Goal: Information Seeking & Learning: Learn about a topic

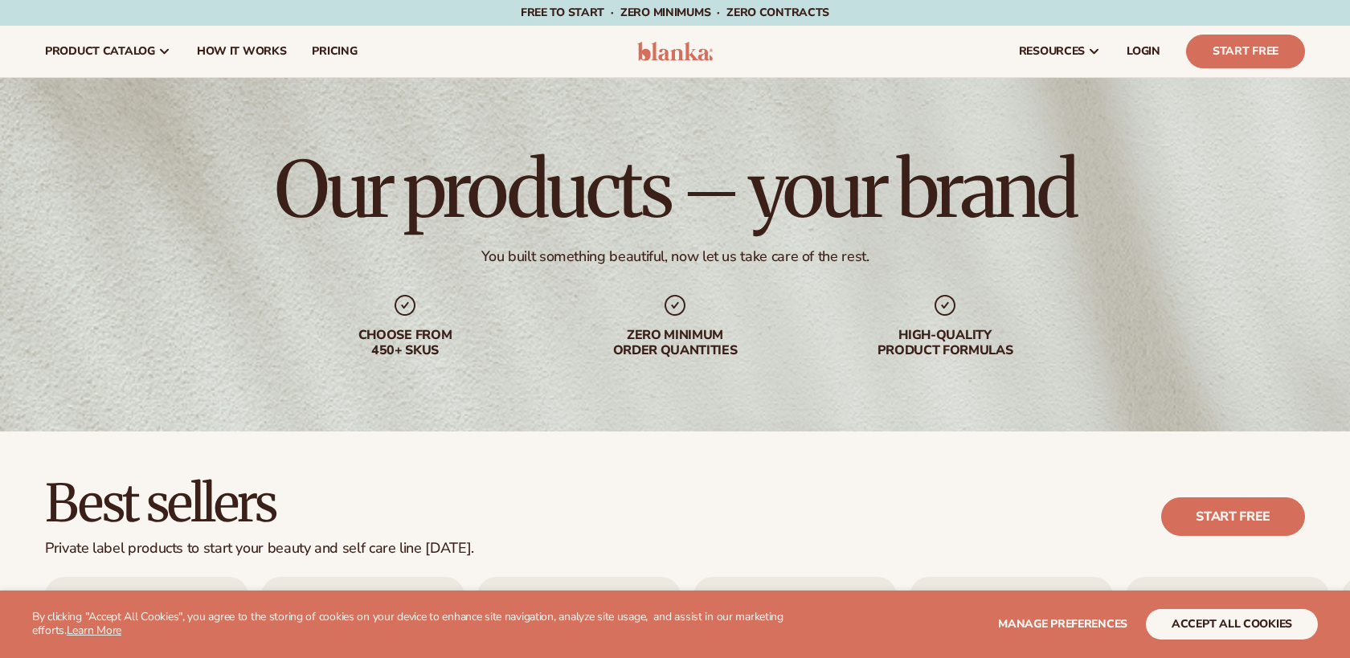
scroll to position [584, 0]
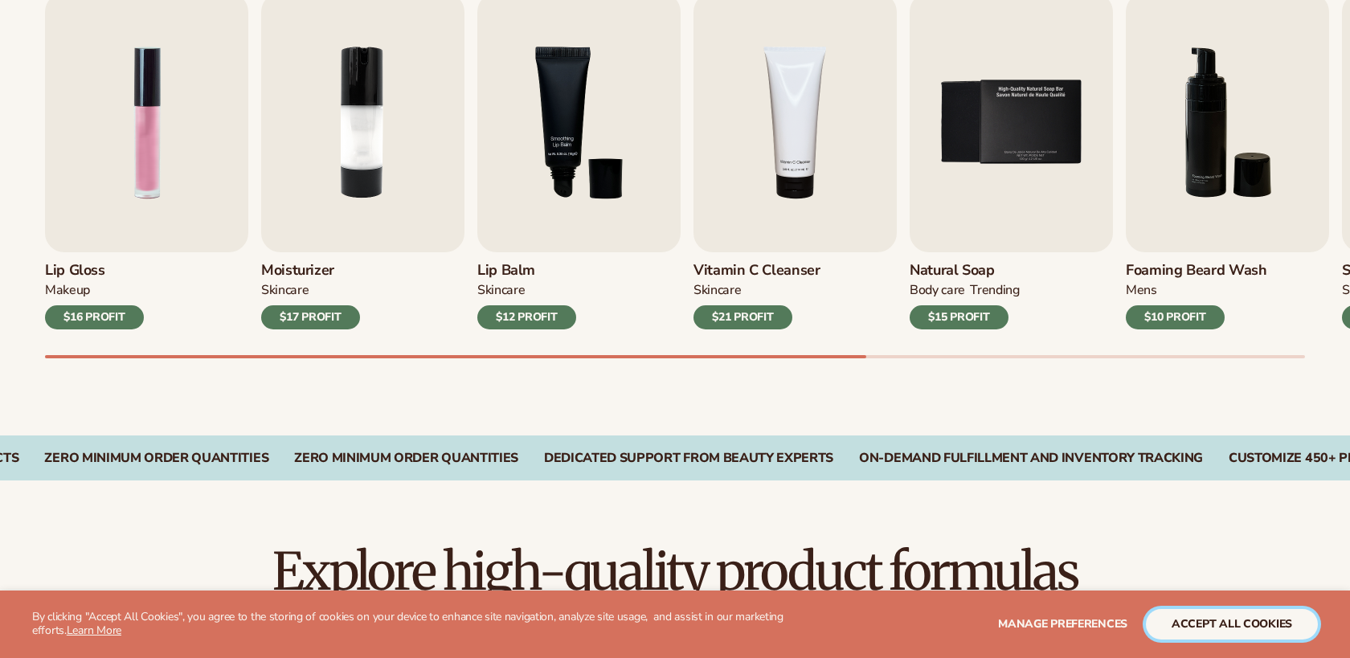
click at [1187, 616] on button "accept all cookies" at bounding box center [1232, 624] width 172 height 31
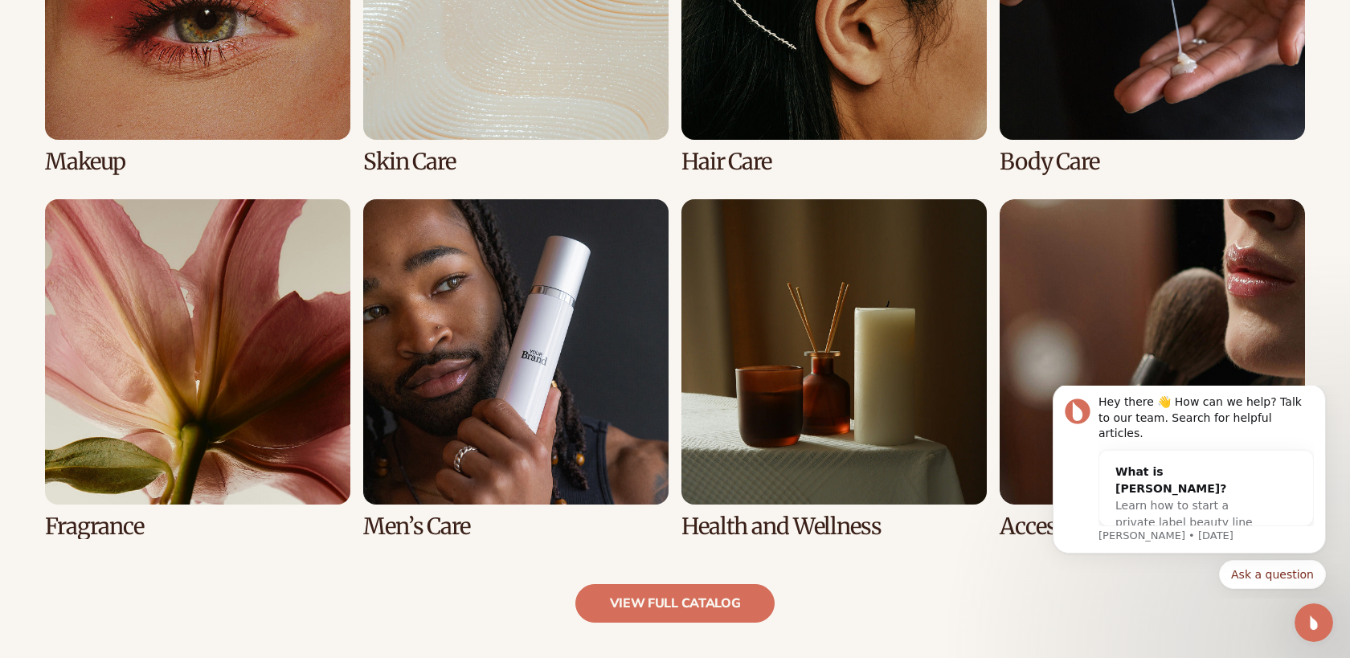
scroll to position [1379, 0]
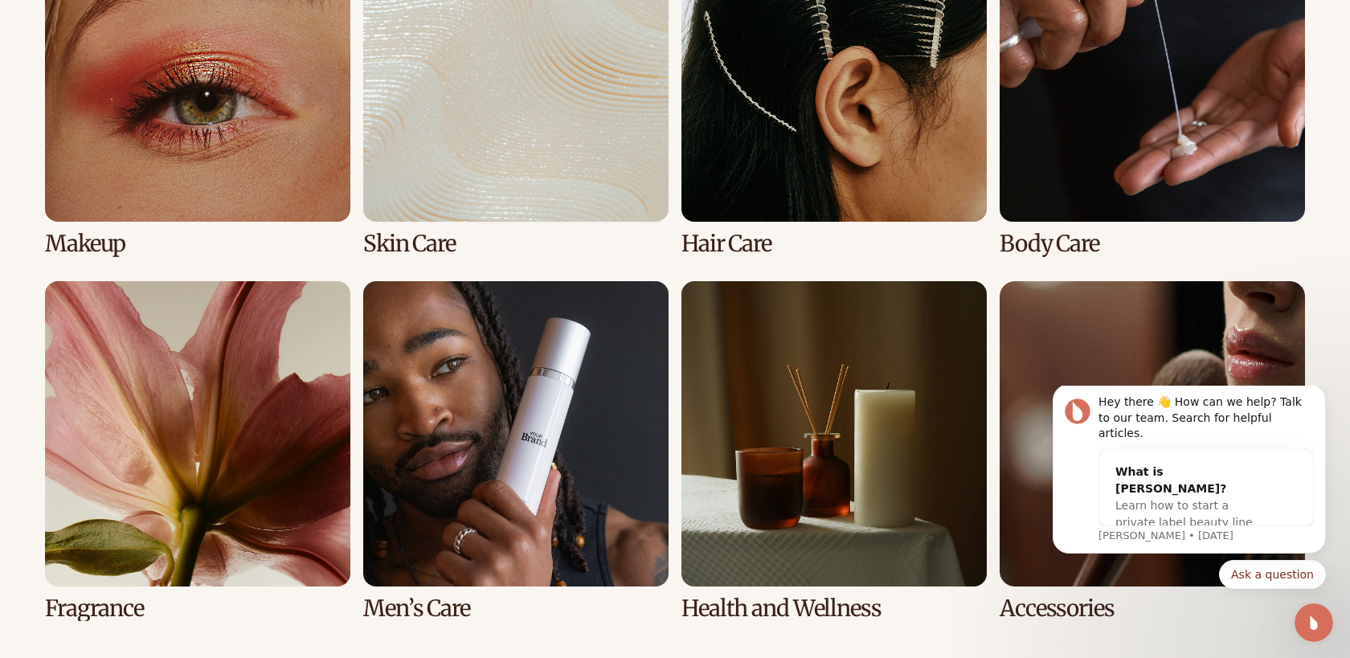
click at [1151, 162] on link "4 / 8" at bounding box center [1151, 86] width 305 height 340
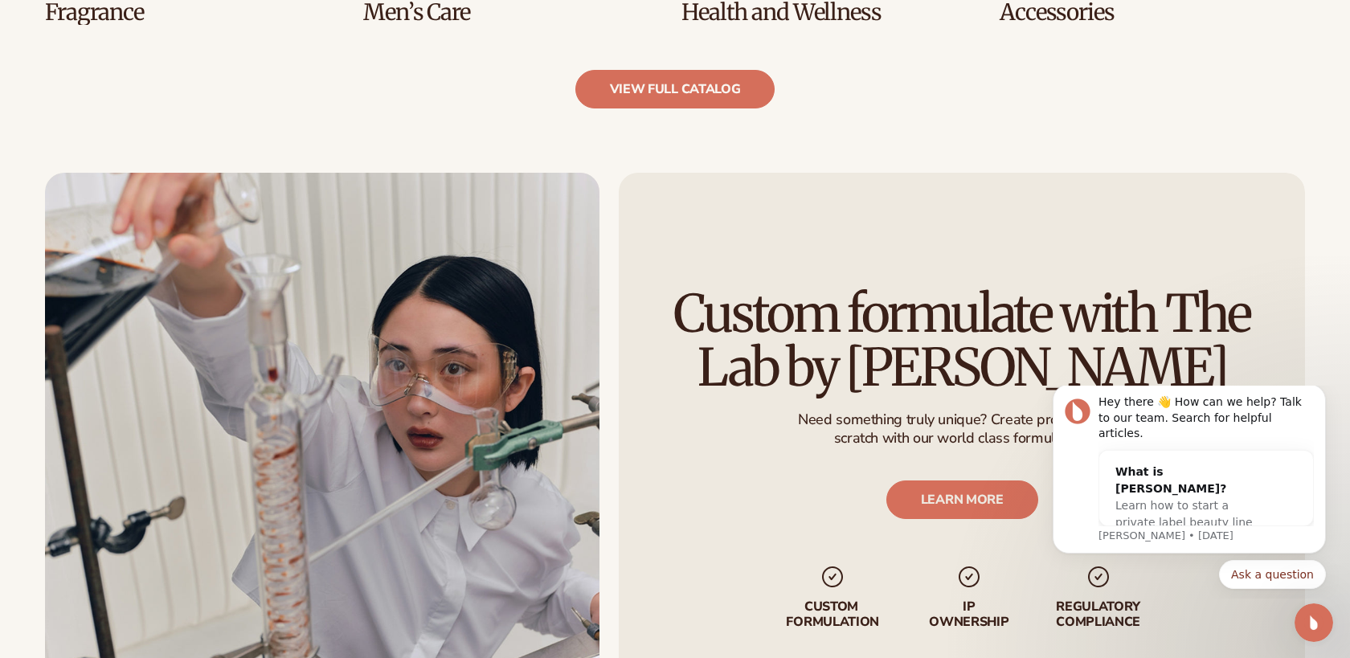
scroll to position [1913, 0]
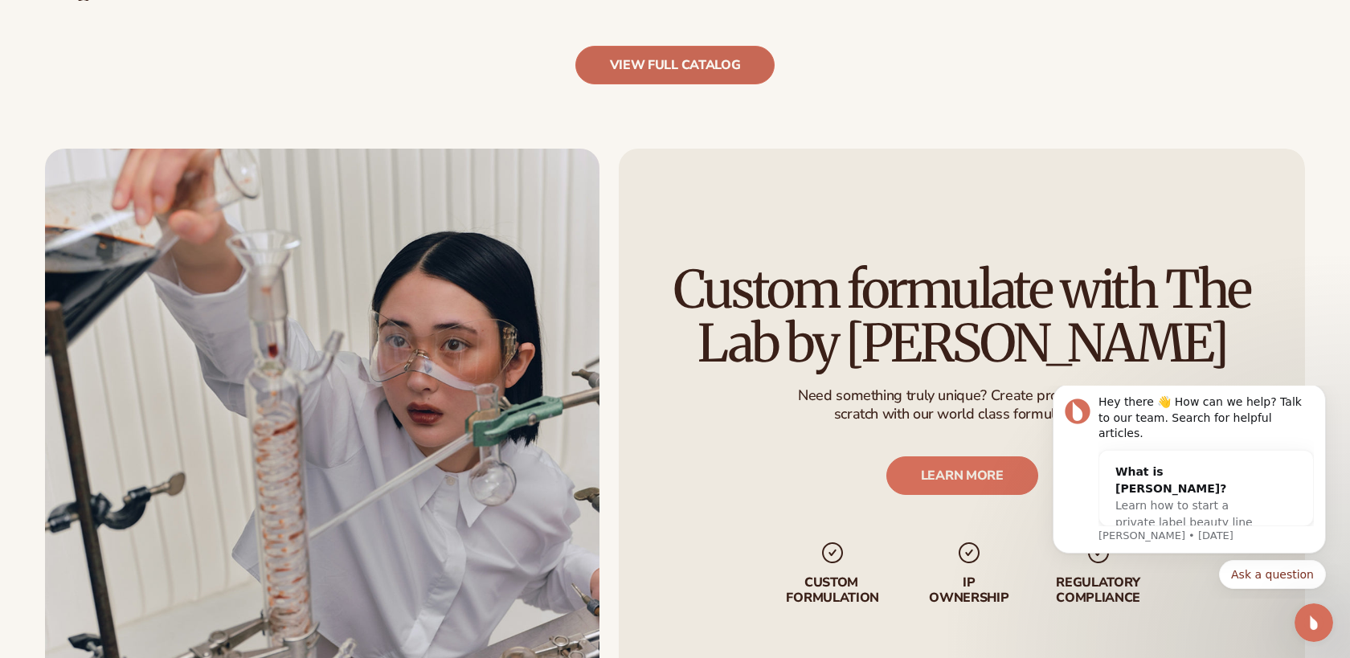
click at [672, 68] on link "view full catalog" at bounding box center [675, 65] width 200 height 39
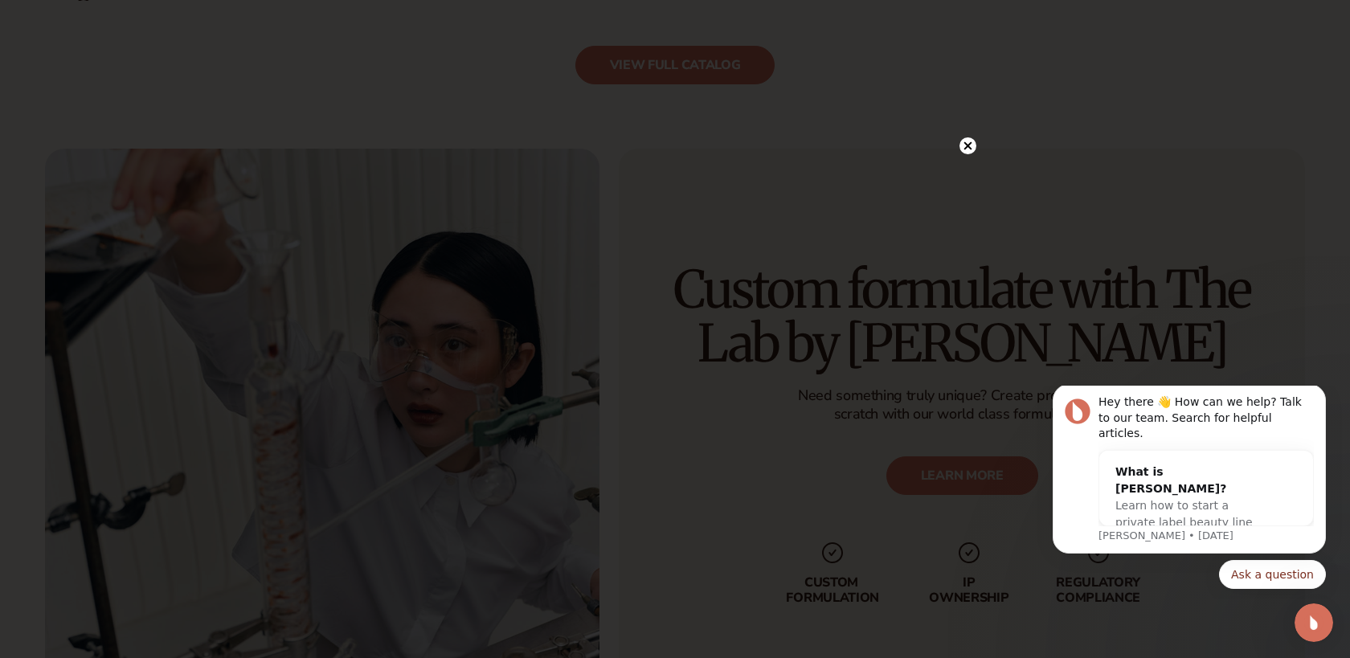
click at [966, 148] on icon at bounding box center [968, 146] width 8 height 8
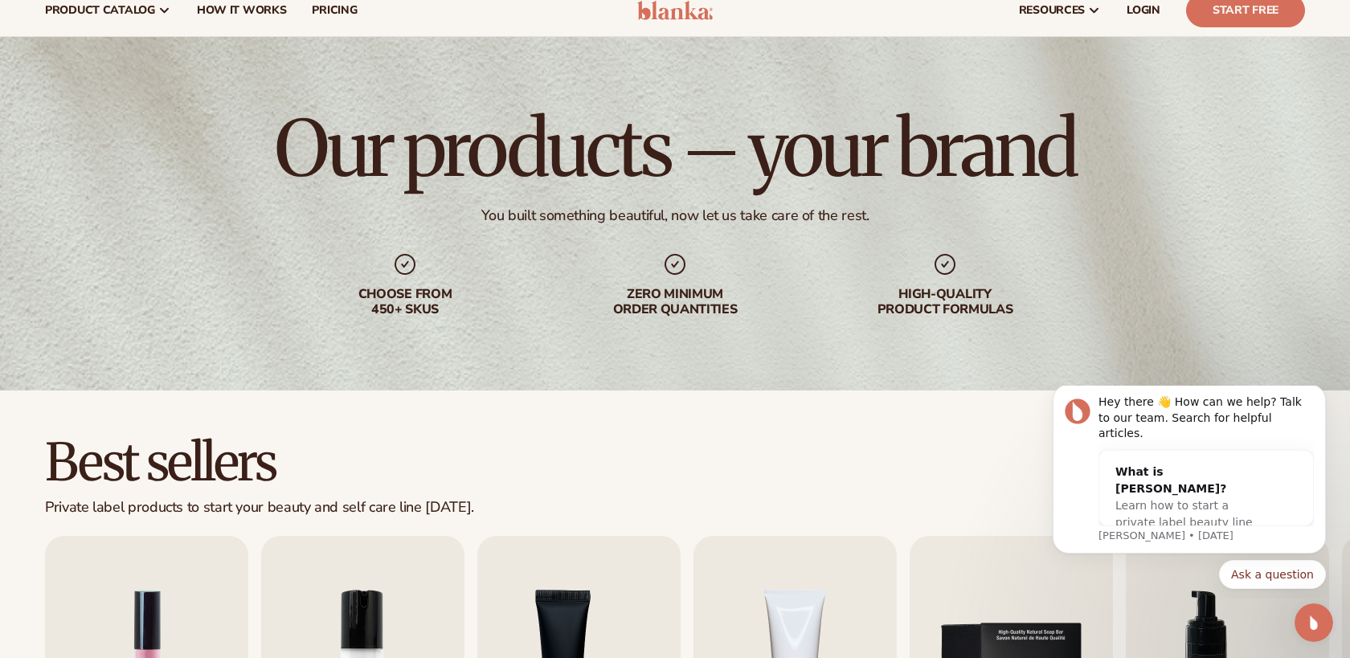
scroll to position [0, 0]
